Goal: Navigation & Orientation: Go to known website

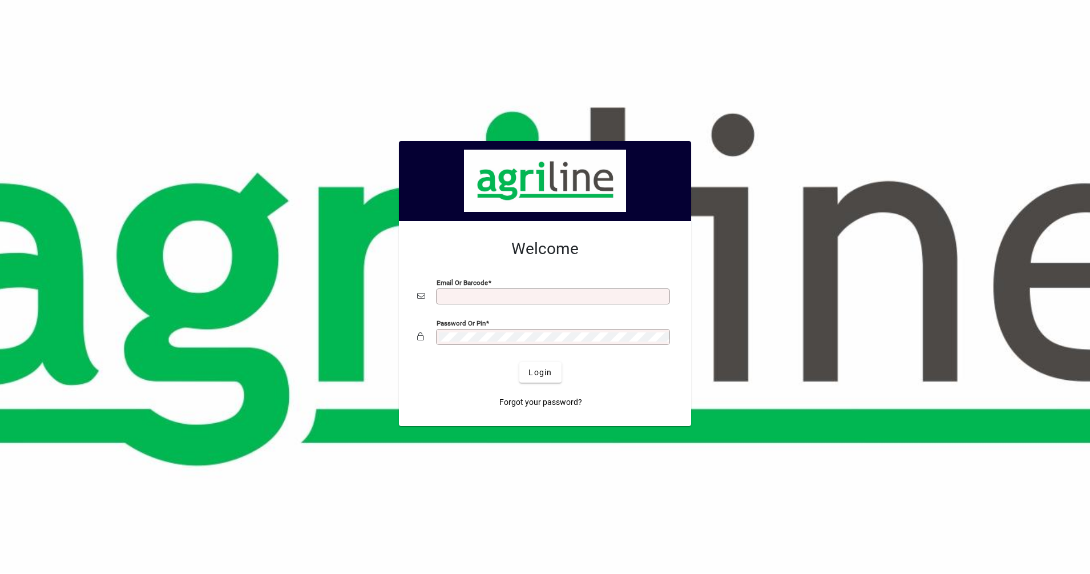
type input "**********"
drag, startPoint x: 0, startPoint y: 0, endPoint x: 541, endPoint y: 376, distance: 659.0
click at [541, 376] on span "Login" at bounding box center [540, 372] width 23 height 12
